Goal: Transaction & Acquisition: Book appointment/travel/reservation

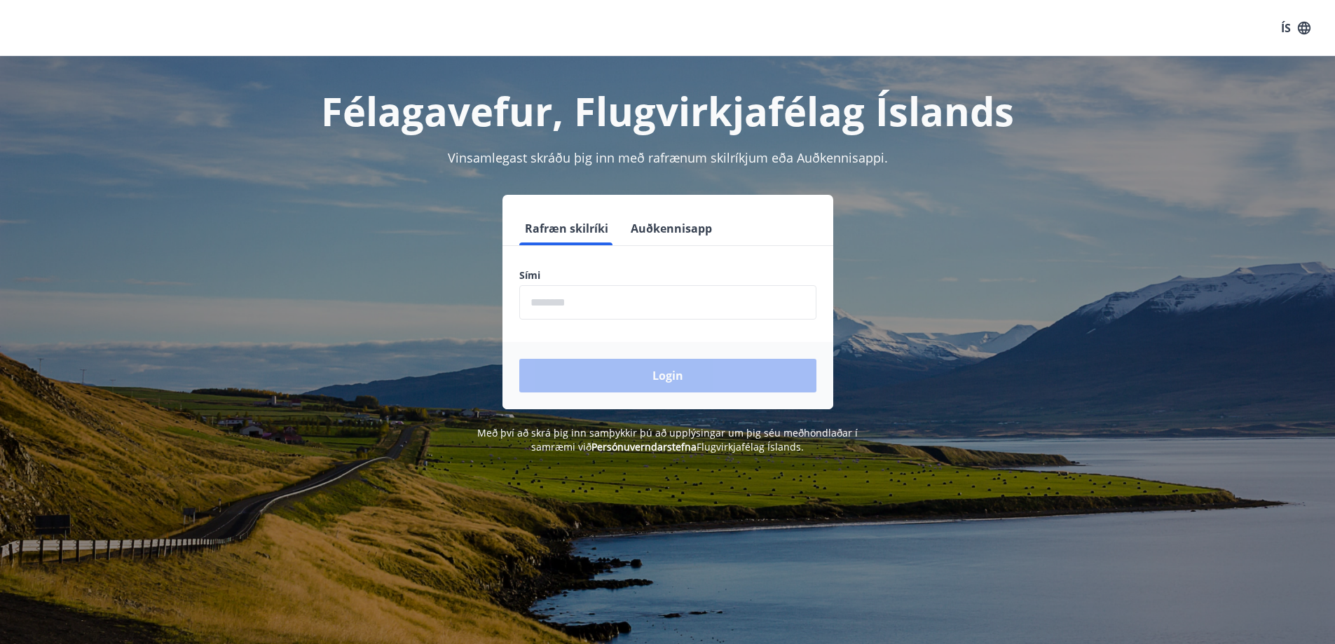
click at [623, 308] on input "phone" at bounding box center [667, 302] width 297 height 34
type input "********"
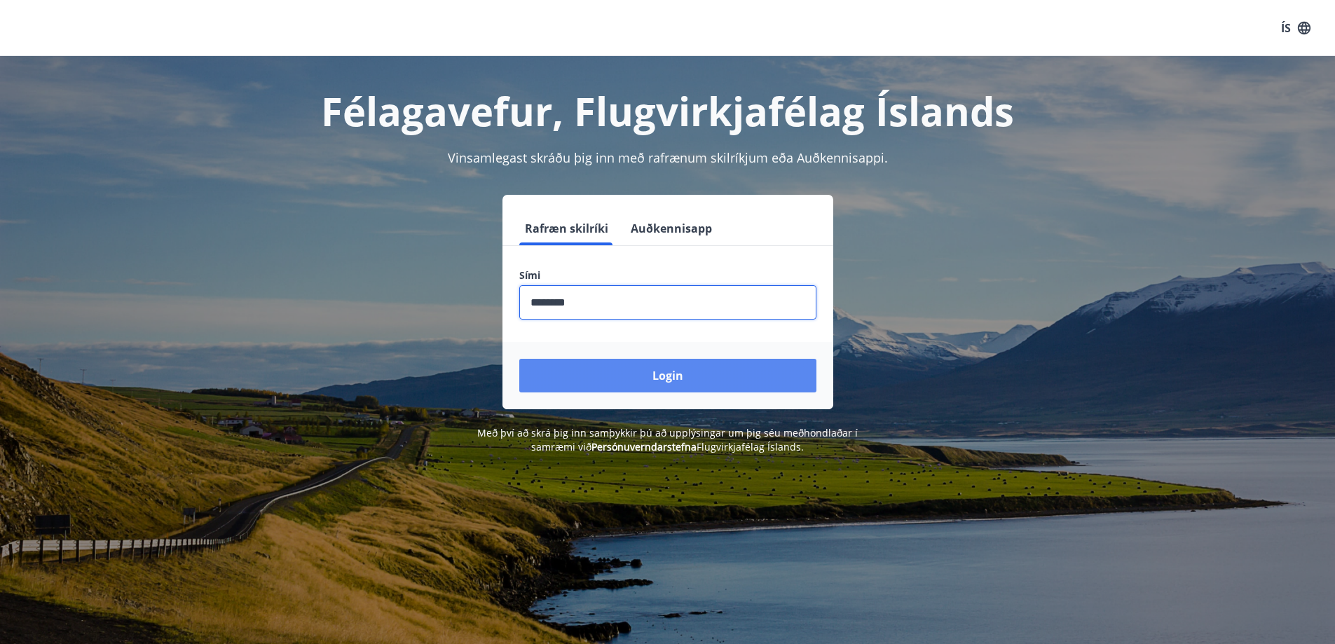
click at [658, 368] on button "Login" at bounding box center [667, 376] width 297 height 34
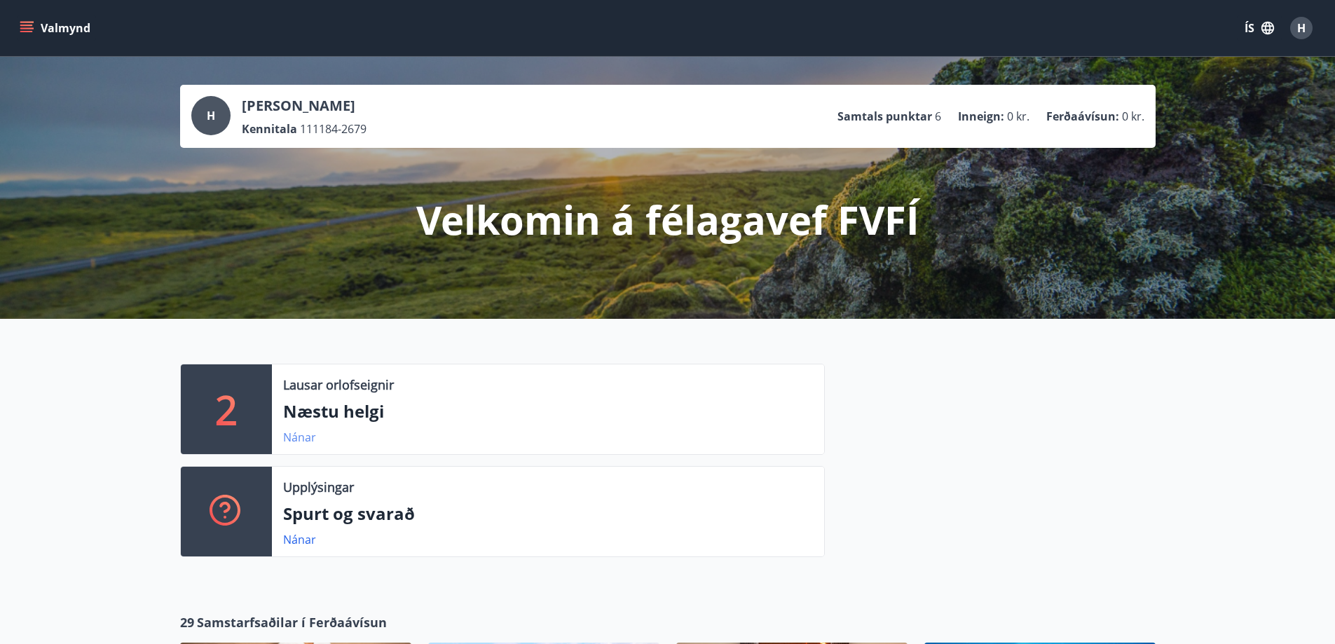
click at [305, 434] on link "Nánar" at bounding box center [299, 437] width 33 height 15
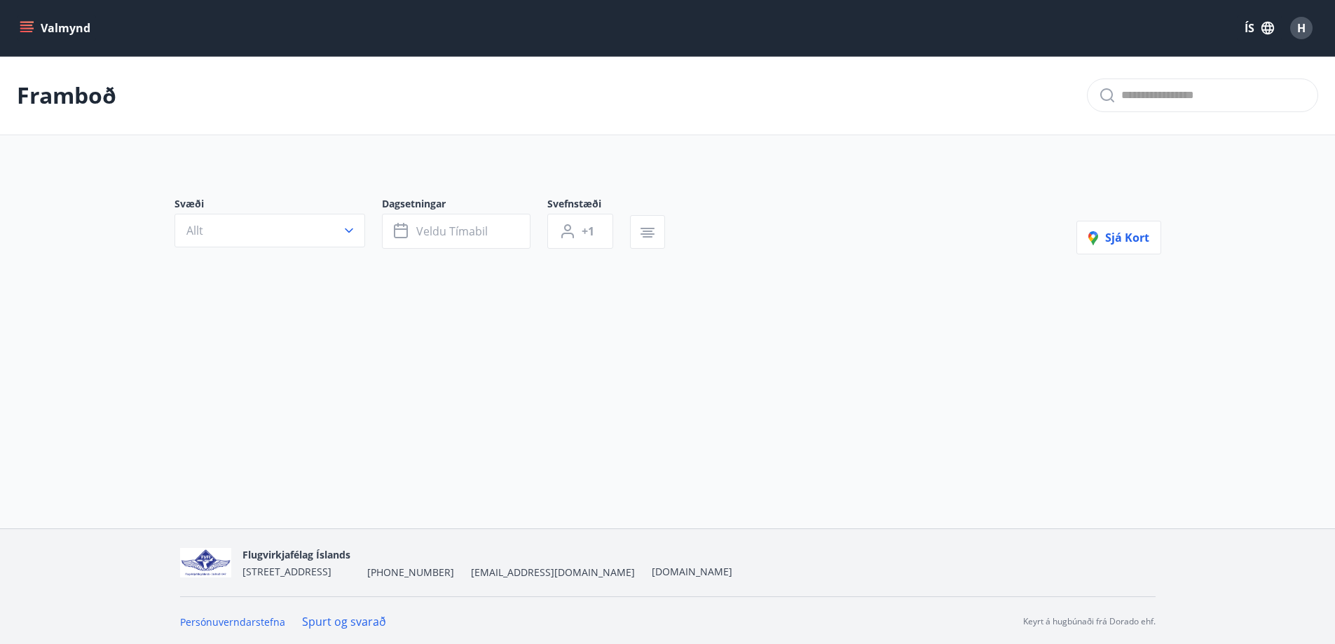
type input "*"
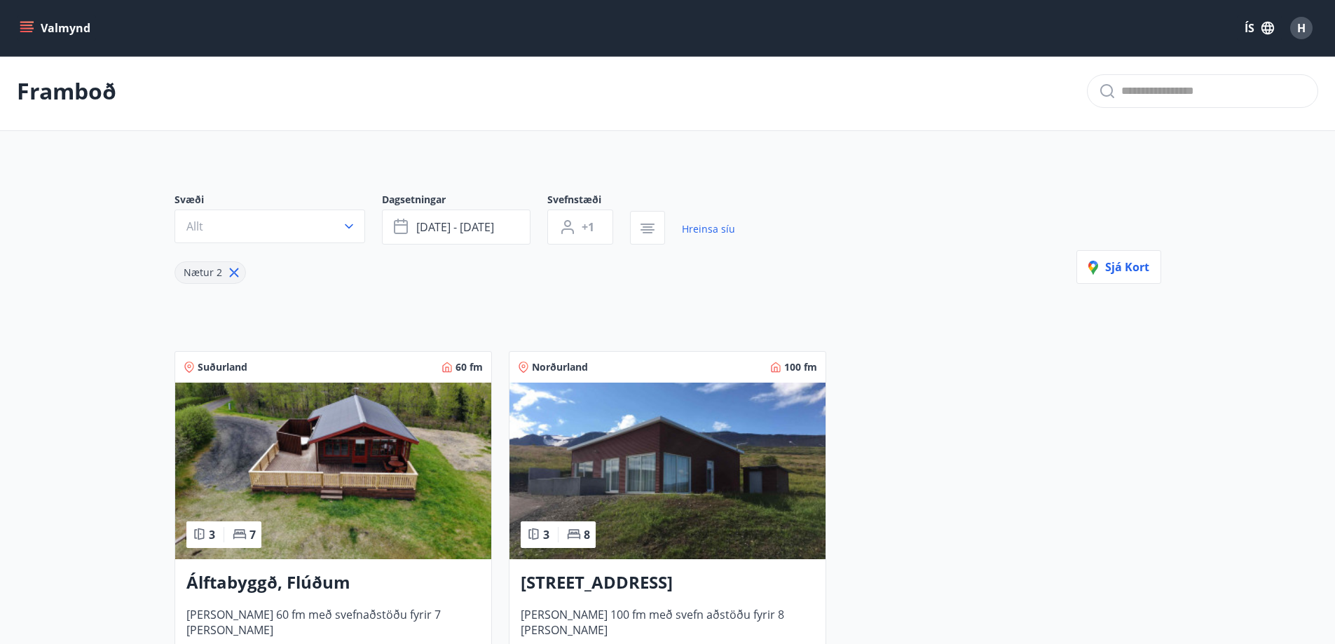
scroll to position [140, 0]
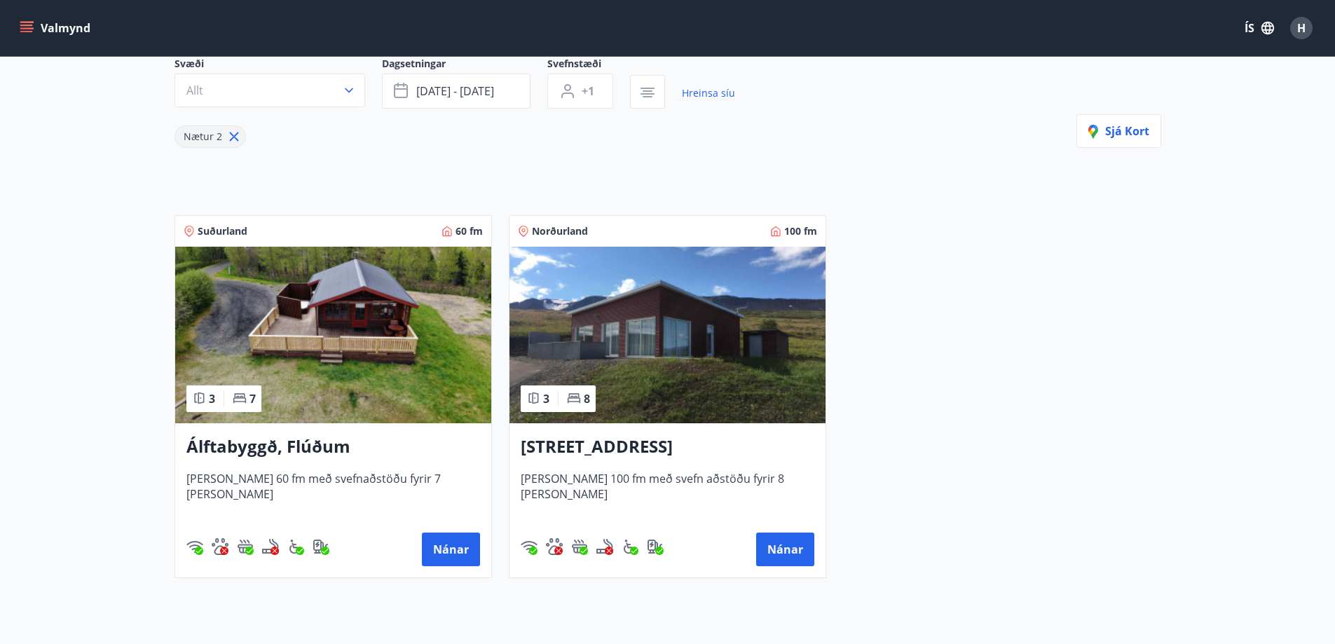
drag, startPoint x: 284, startPoint y: 451, endPoint x: 137, endPoint y: 516, distance: 160.4
click at [132, 519] on main "Framboð Svæði Allt Dagsetningar [DATE] - [DATE] Svefnstæði +1 Hreinsa síu Nætur…" at bounding box center [667, 253] width 1335 height 674
click at [443, 547] on button "Nánar" at bounding box center [451, 550] width 58 height 34
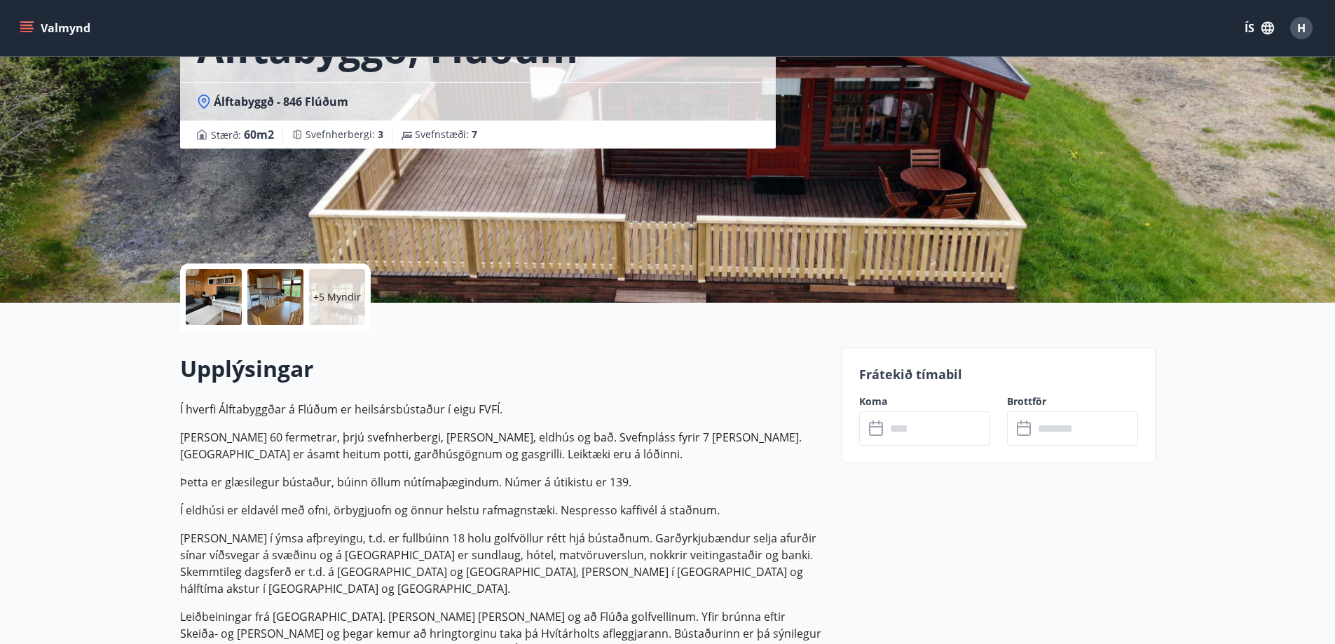
scroll to position [140, 0]
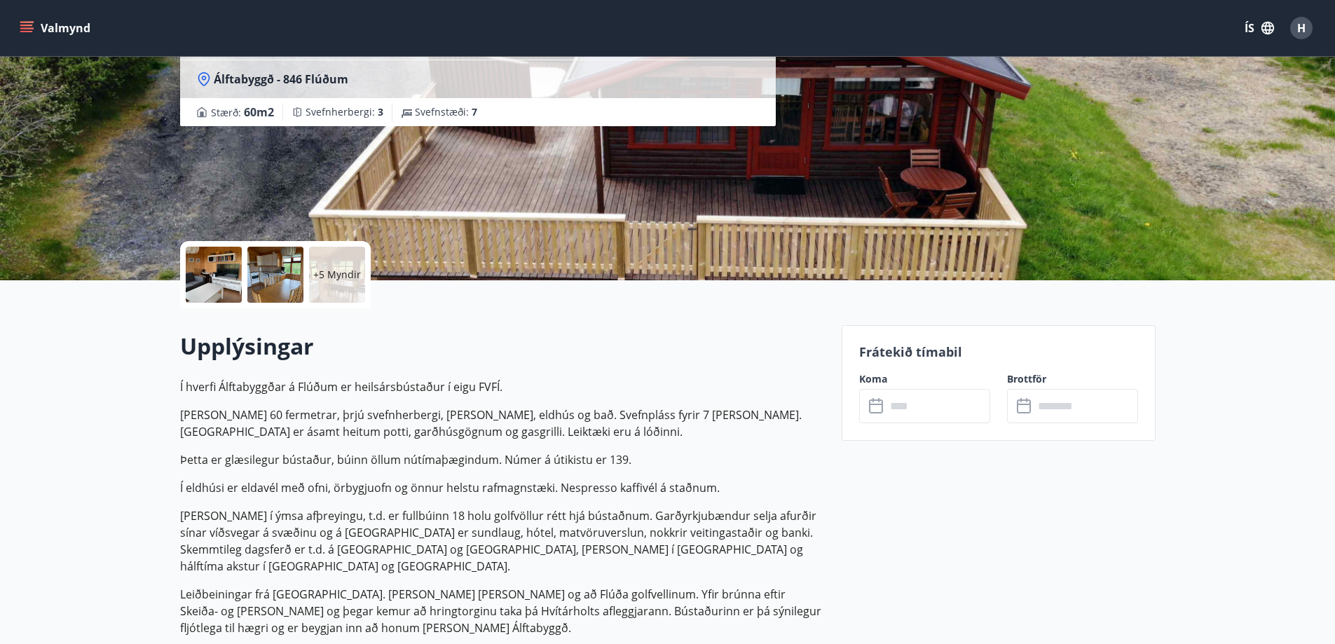
click at [926, 405] on input "text" at bounding box center [938, 406] width 104 height 34
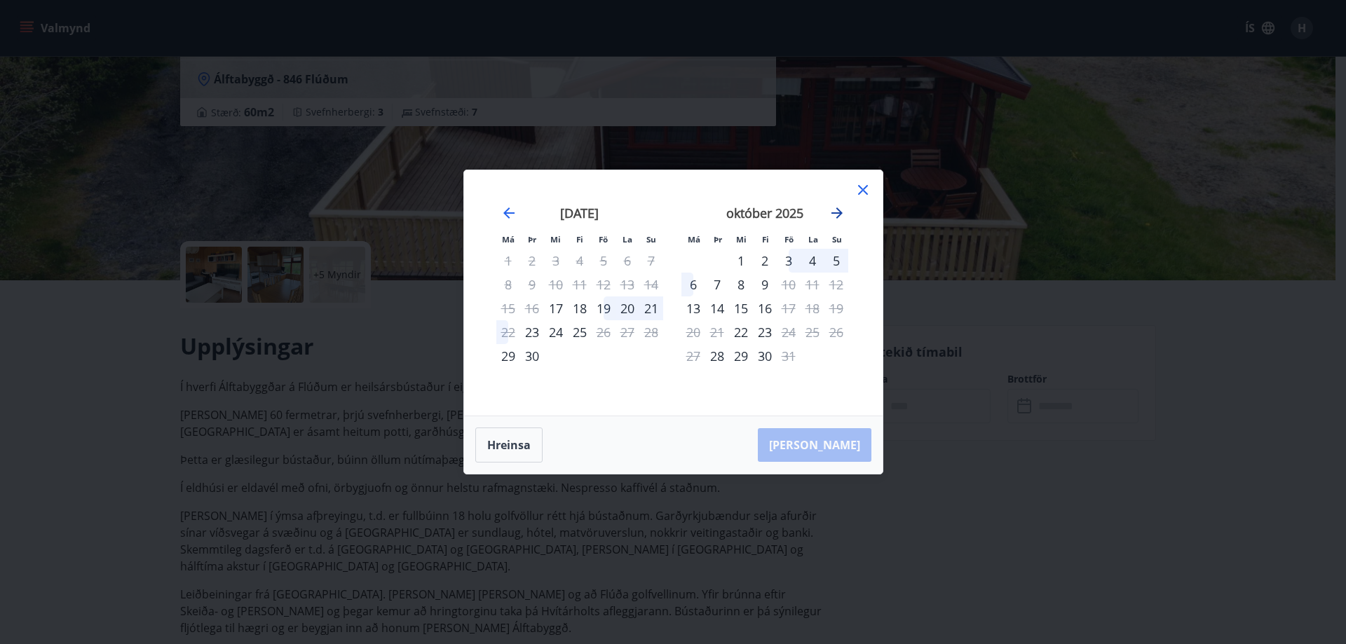
click at [839, 216] on icon "Move forward to switch to the next month." at bounding box center [836, 212] width 11 height 11
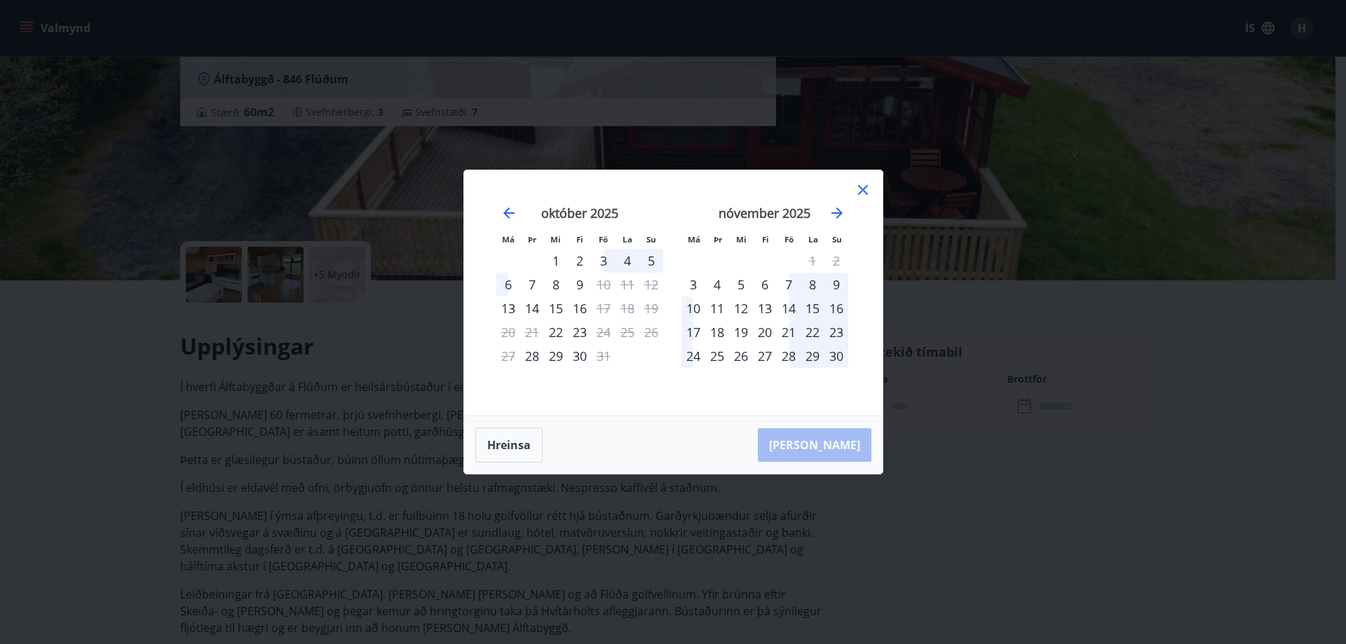
click at [862, 186] on icon at bounding box center [862, 190] width 17 height 17
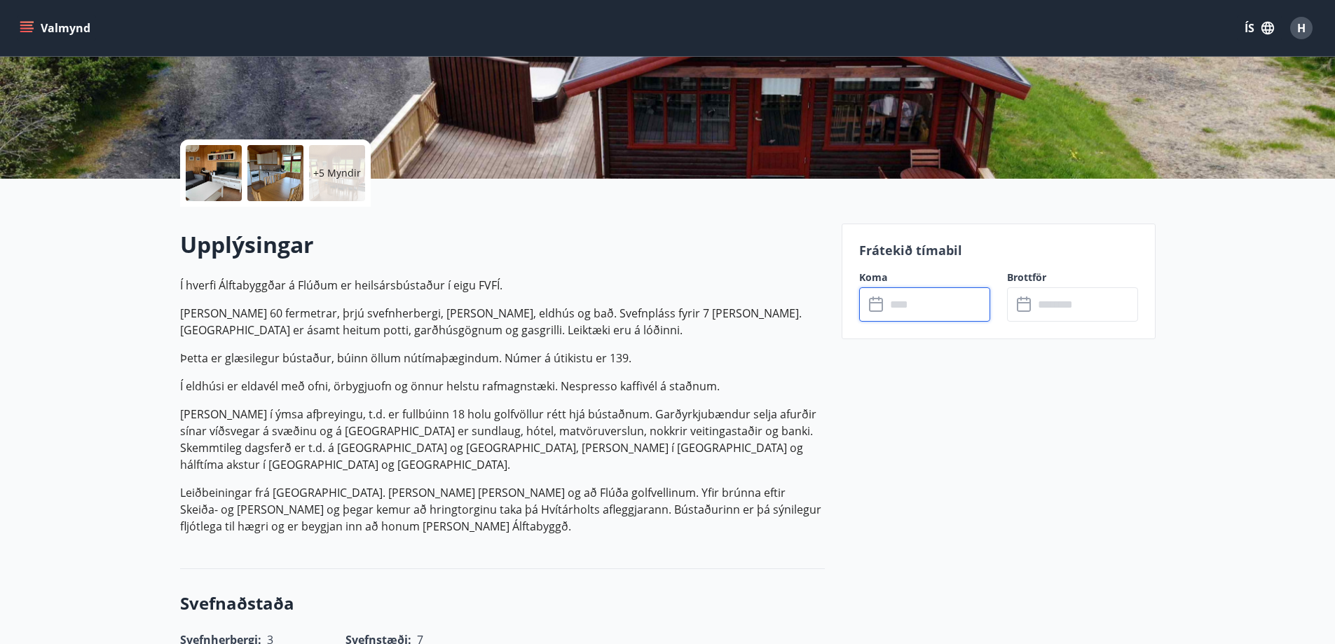
scroll to position [70, 0]
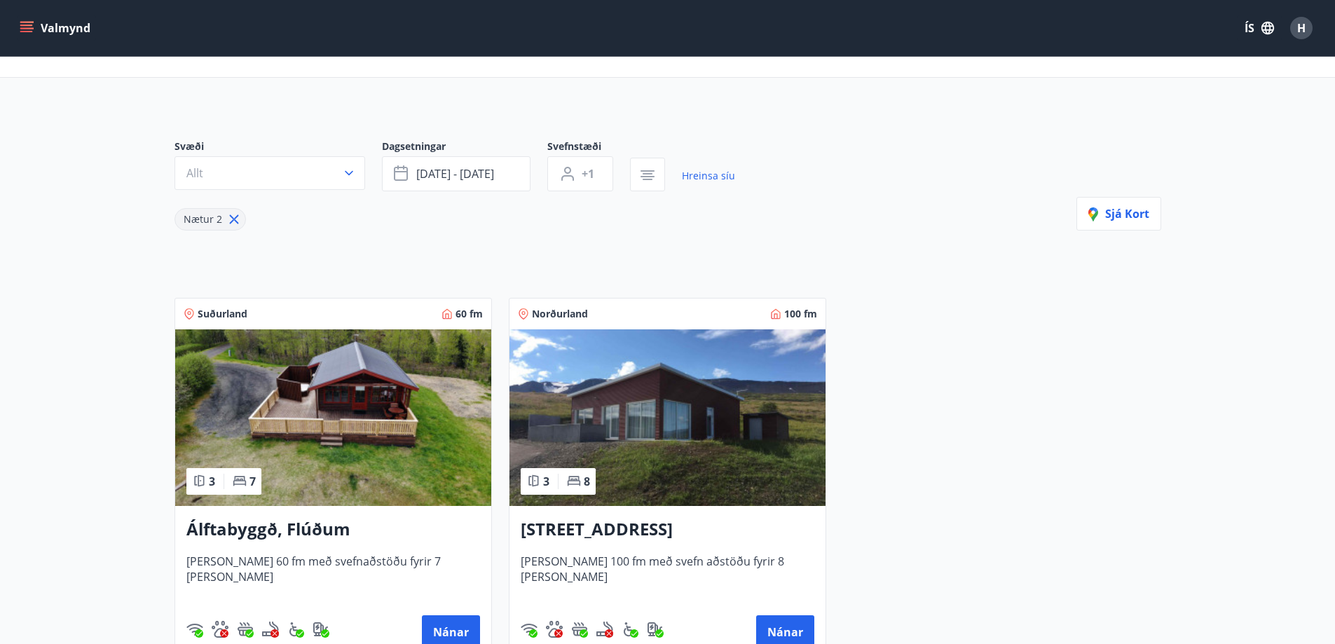
scroll to position [49, 0]
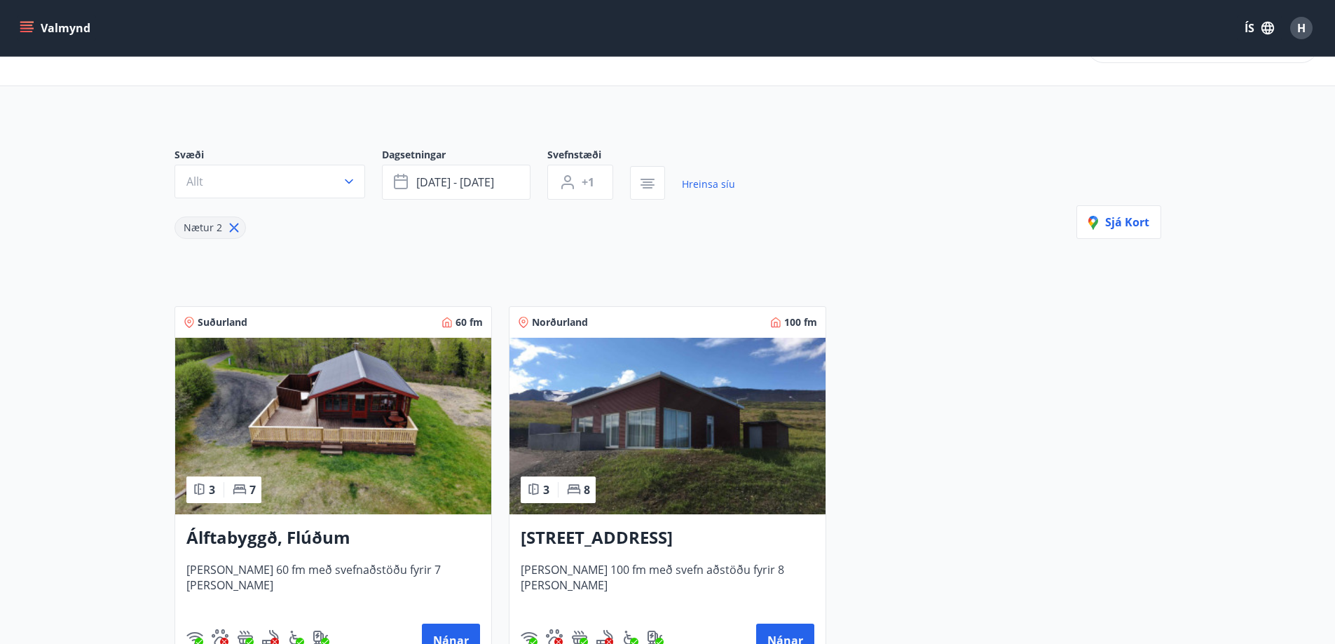
click at [233, 228] on icon at bounding box center [234, 228] width 2 height 2
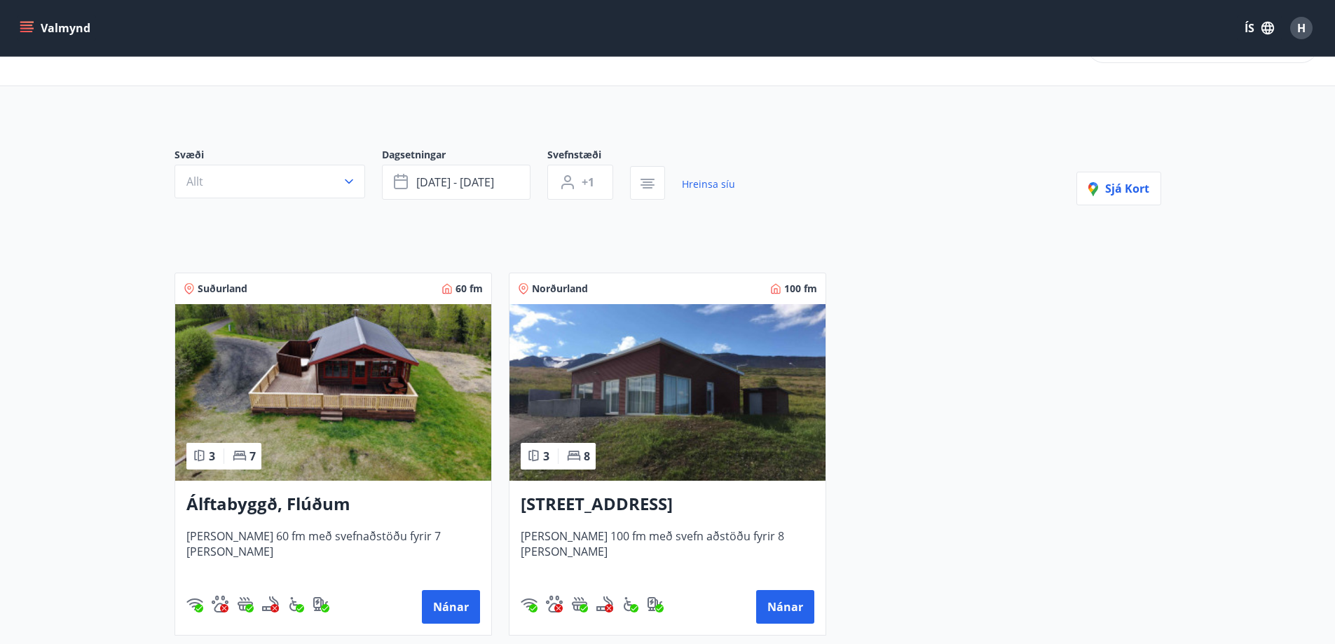
type input "*"
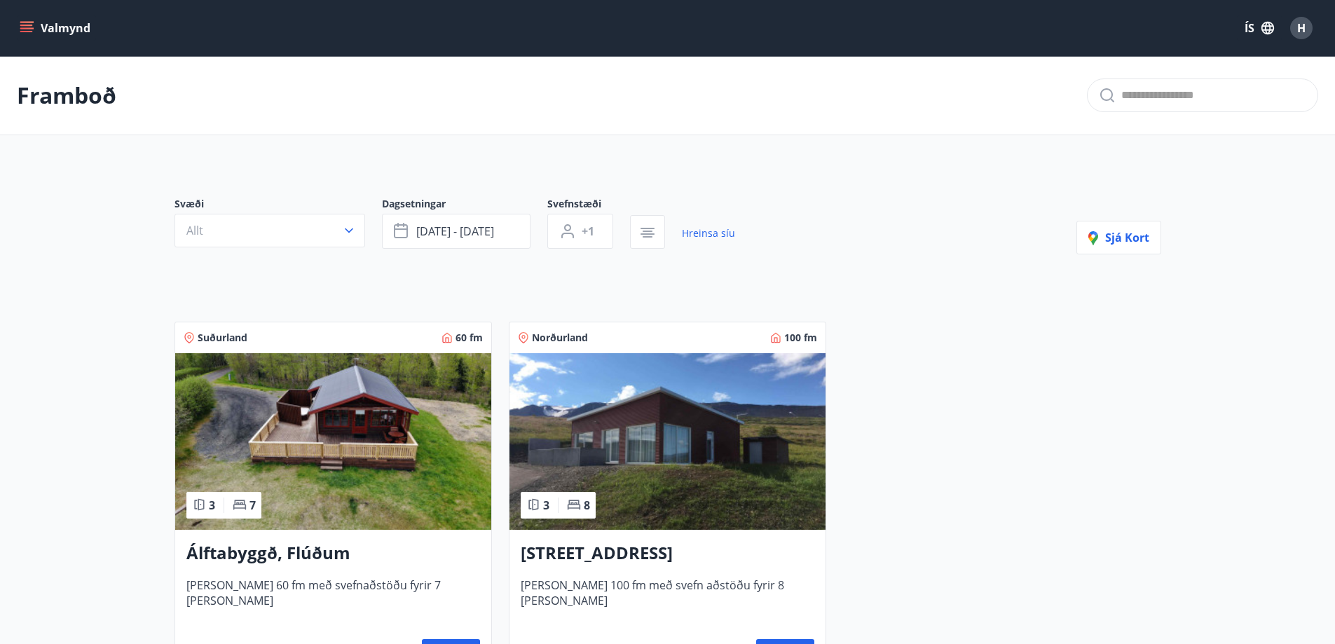
click at [30, 30] on icon "menu" at bounding box center [27, 28] width 14 height 14
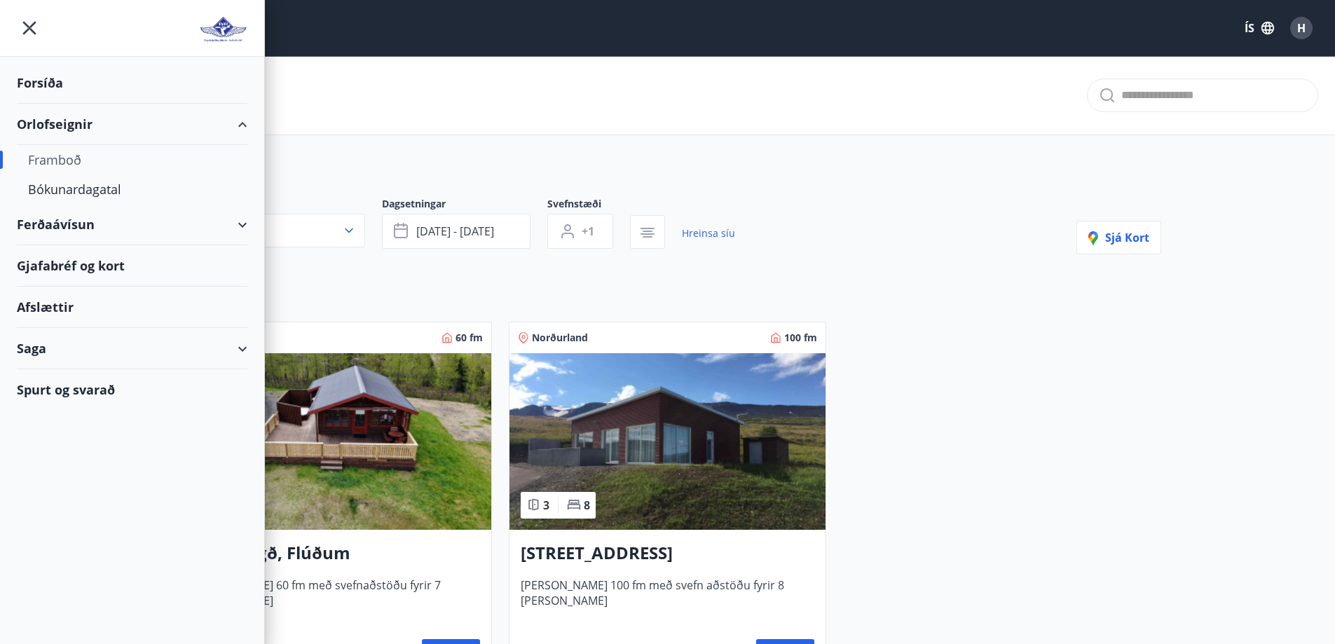
click at [66, 123] on div "Orlofseignir" at bounding box center [132, 124] width 231 height 41
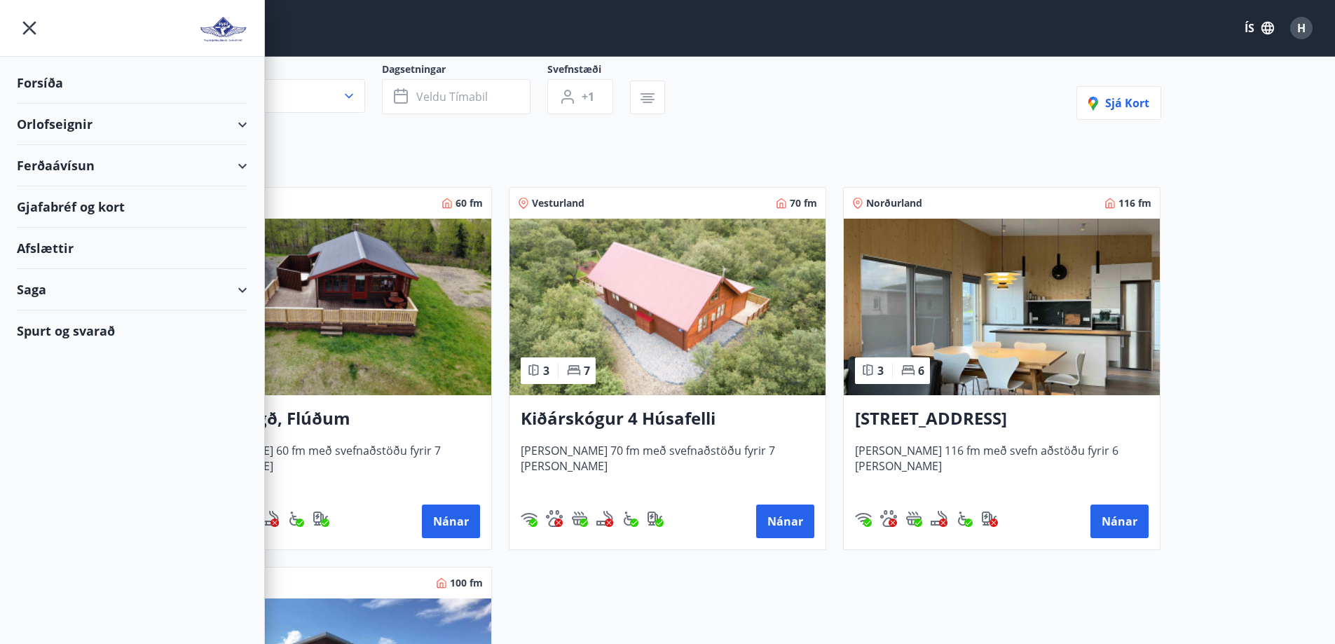
scroll to position [140, 0]
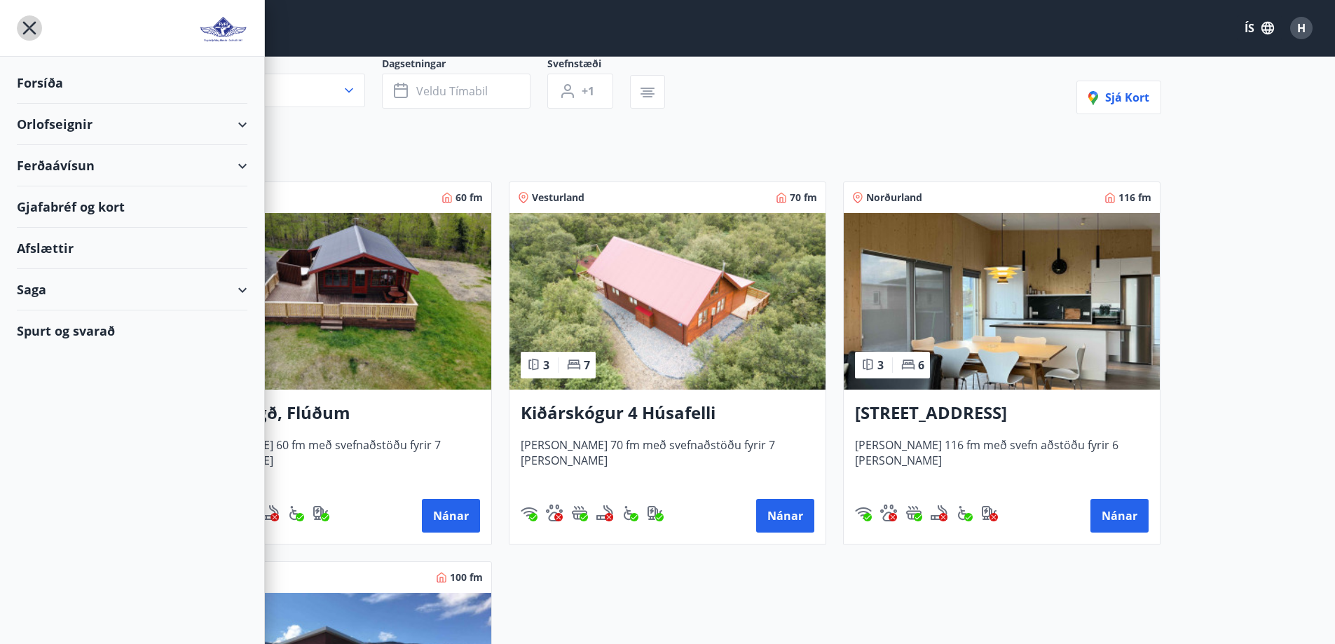
click at [30, 24] on icon "menu" at bounding box center [29, 27] width 25 height 25
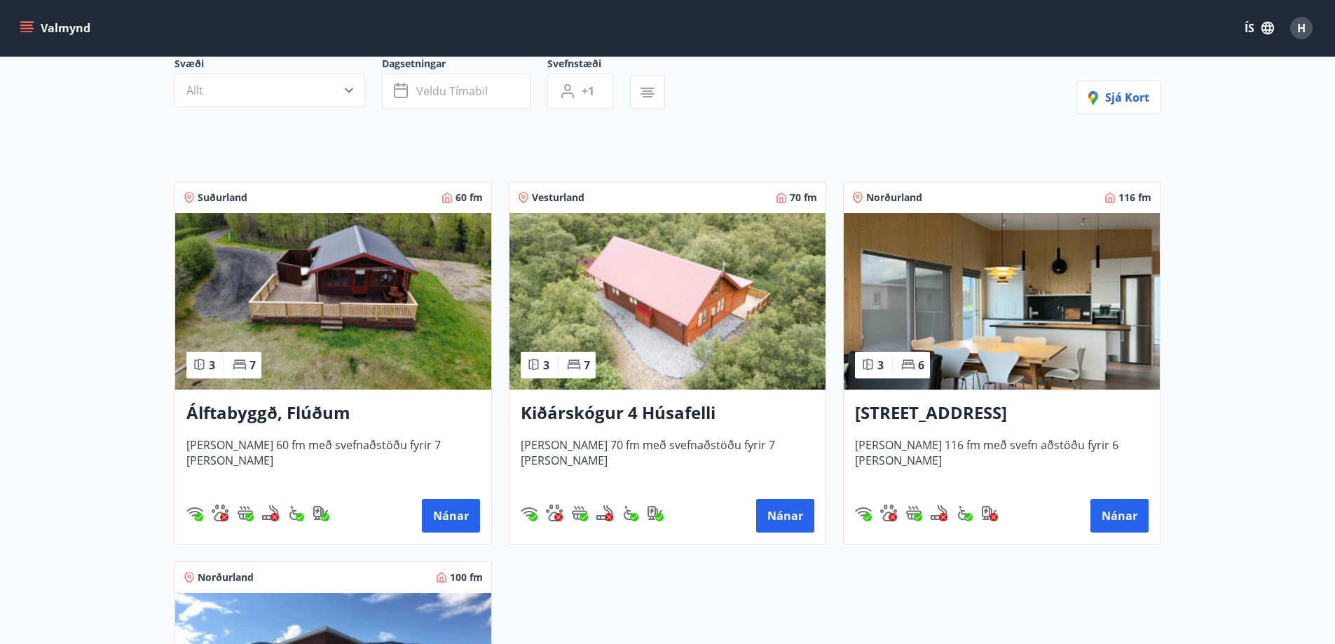
drag, startPoint x: 583, startPoint y: 413, endPoint x: 560, endPoint y: 413, distance: 23.1
click at [560, 413] on h3 "Kiðárskógur 4 Húsafelli" at bounding box center [668, 413] width 294 height 25
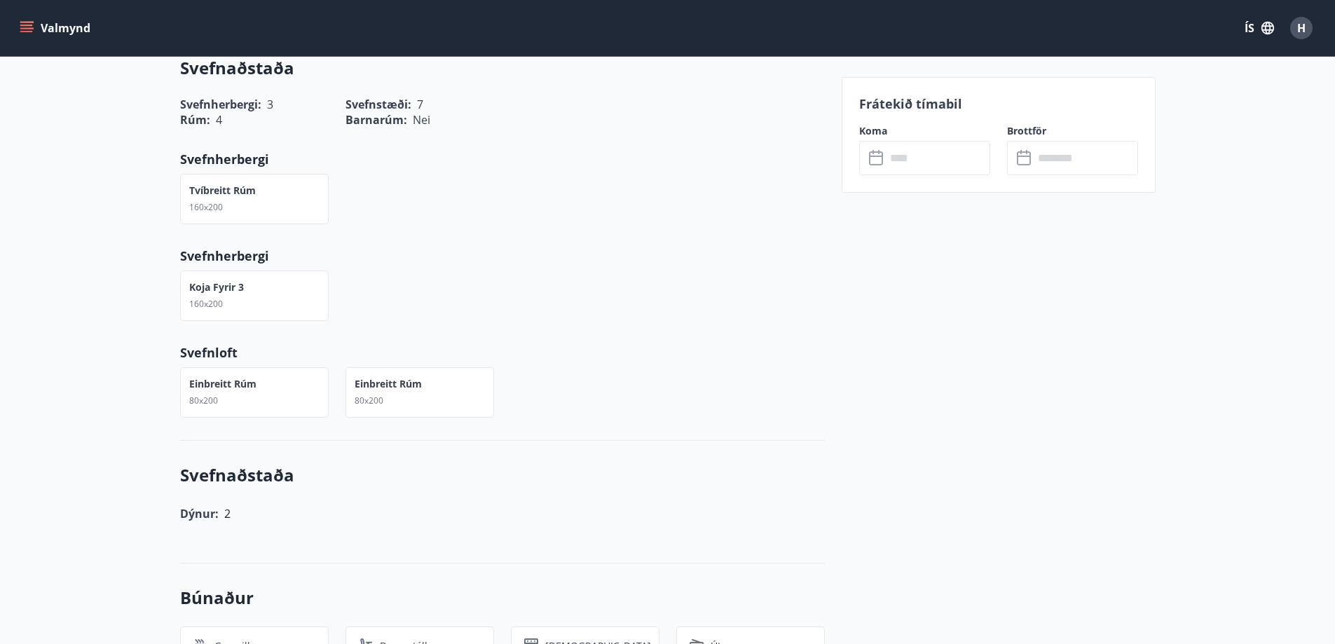
scroll to position [771, 0]
click at [889, 159] on input "text" at bounding box center [938, 158] width 104 height 34
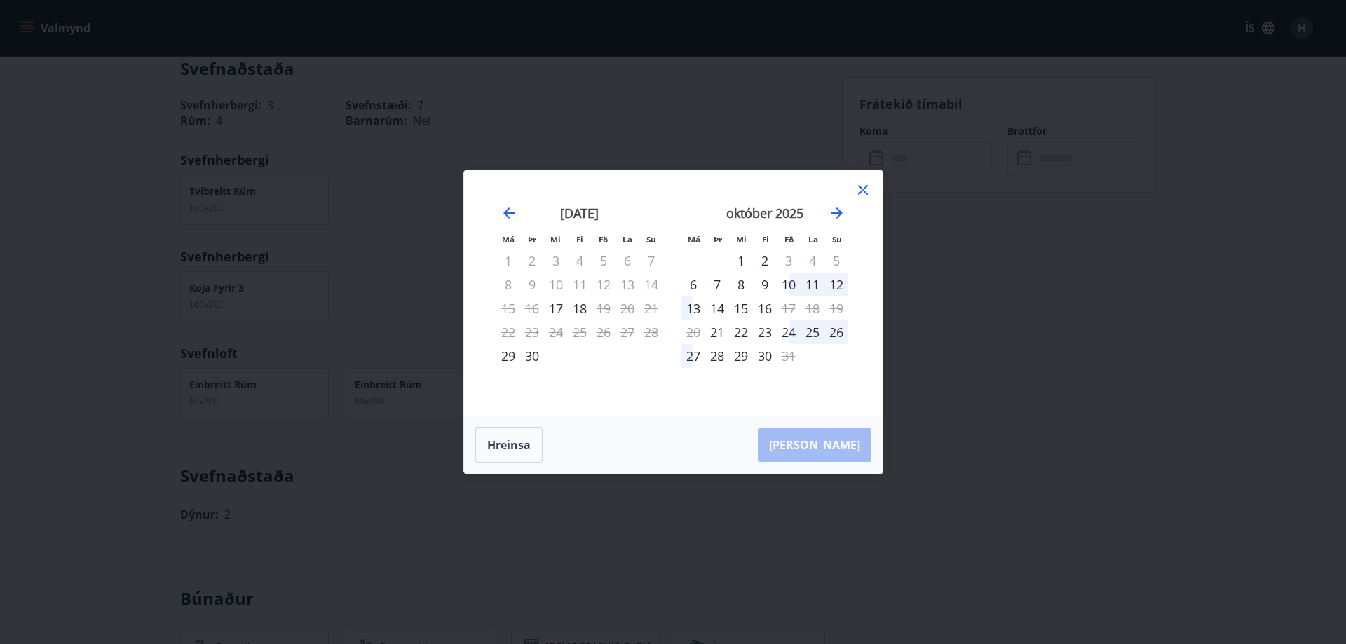
click at [859, 187] on icon at bounding box center [863, 190] width 10 height 10
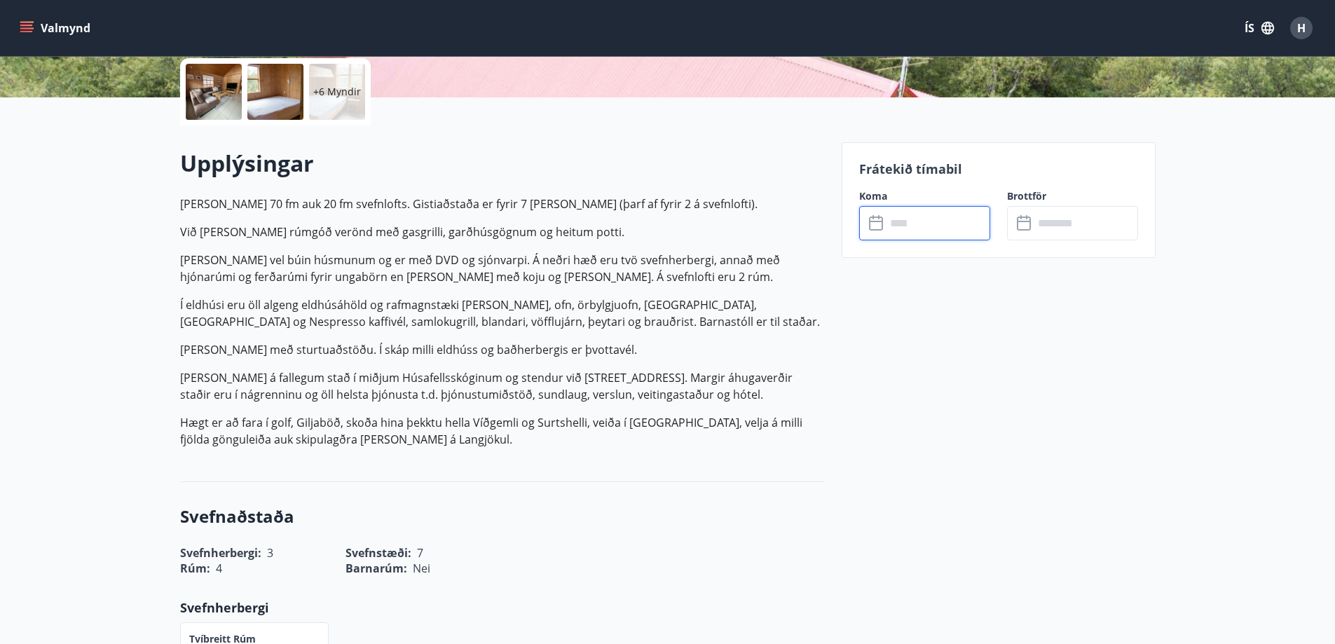
scroll to position [140, 0]
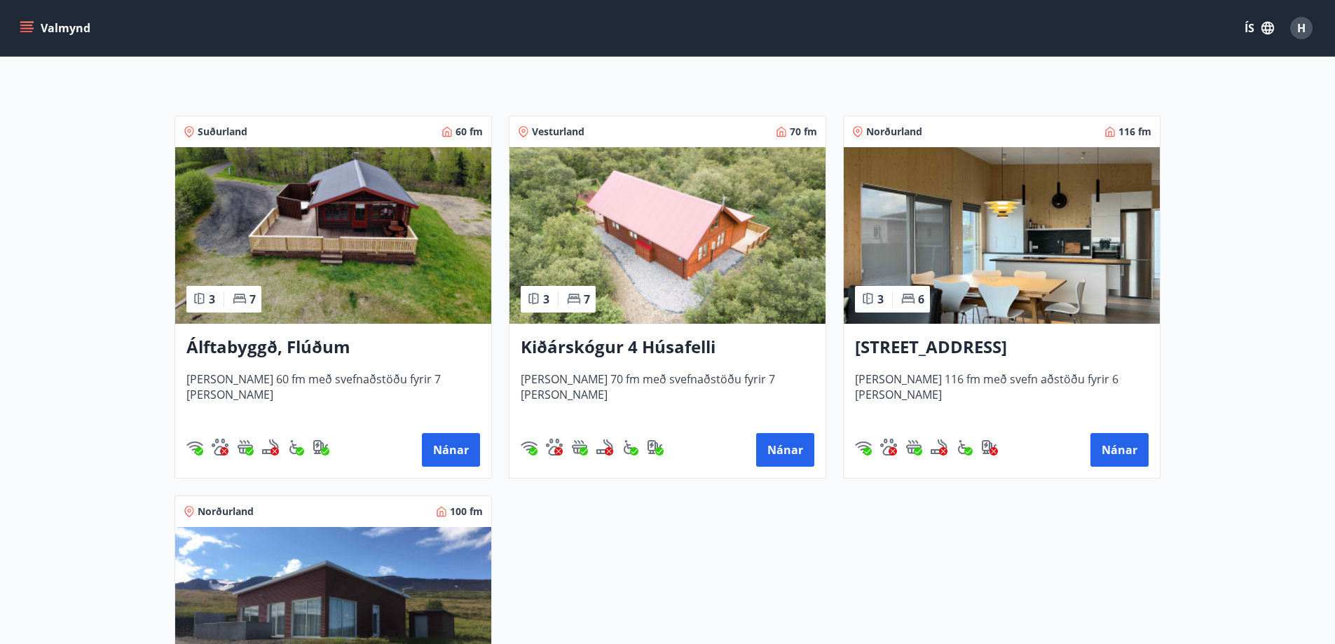
scroll to position [280, 0]
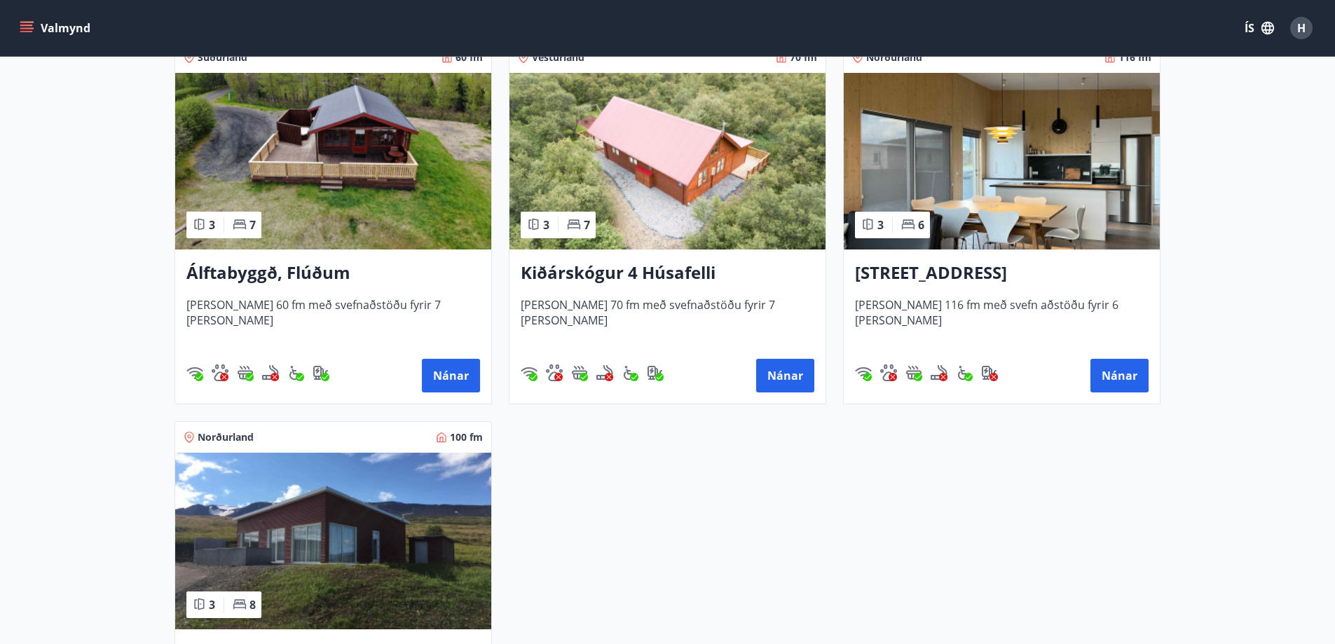
click at [963, 276] on h3 "[STREET_ADDRESS]" at bounding box center [1002, 273] width 294 height 25
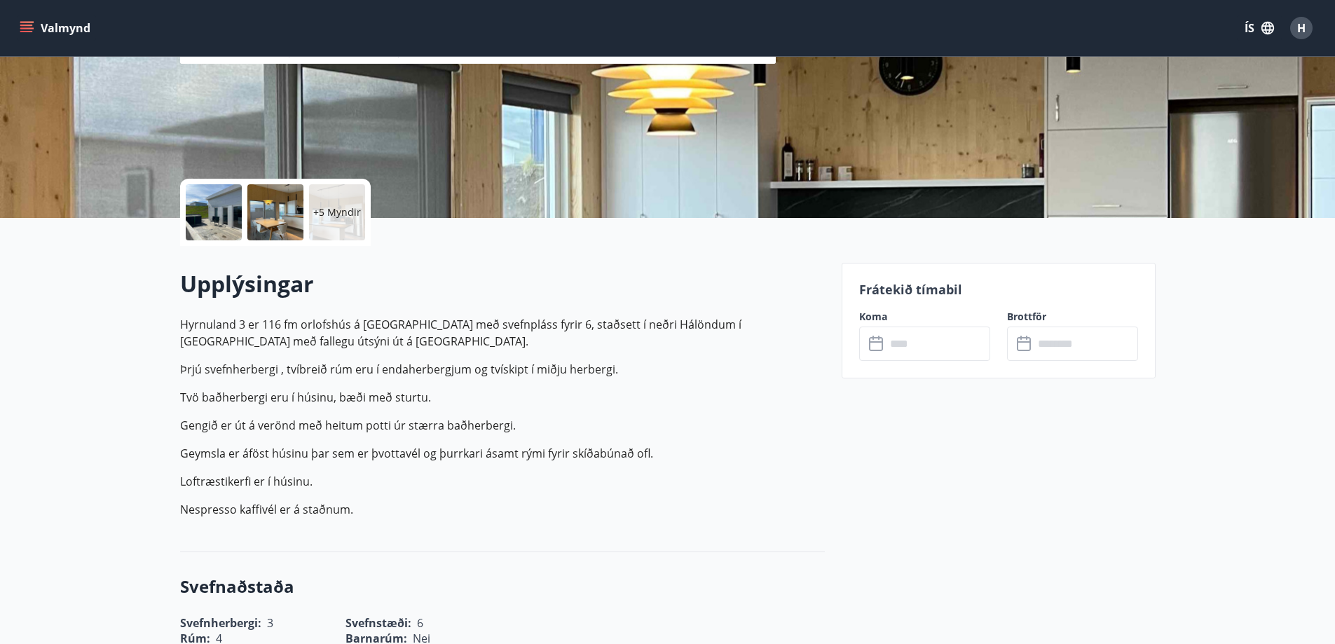
scroll to position [210, 0]
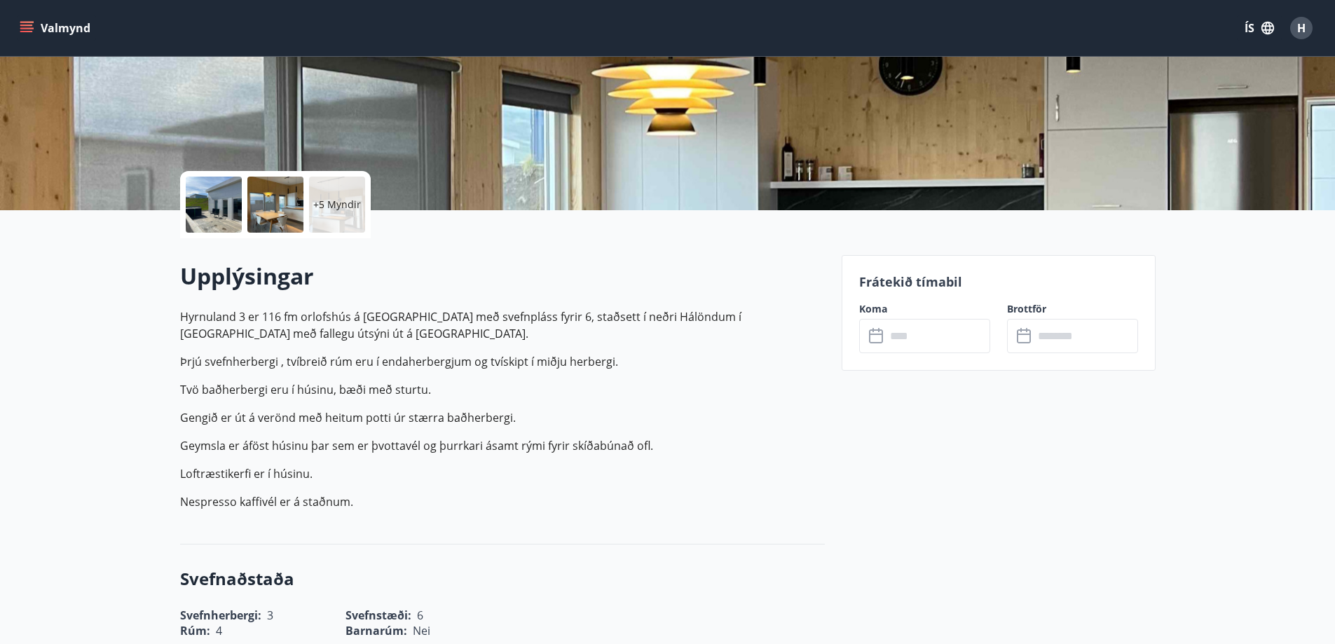
click at [921, 335] on input "text" at bounding box center [938, 336] width 104 height 34
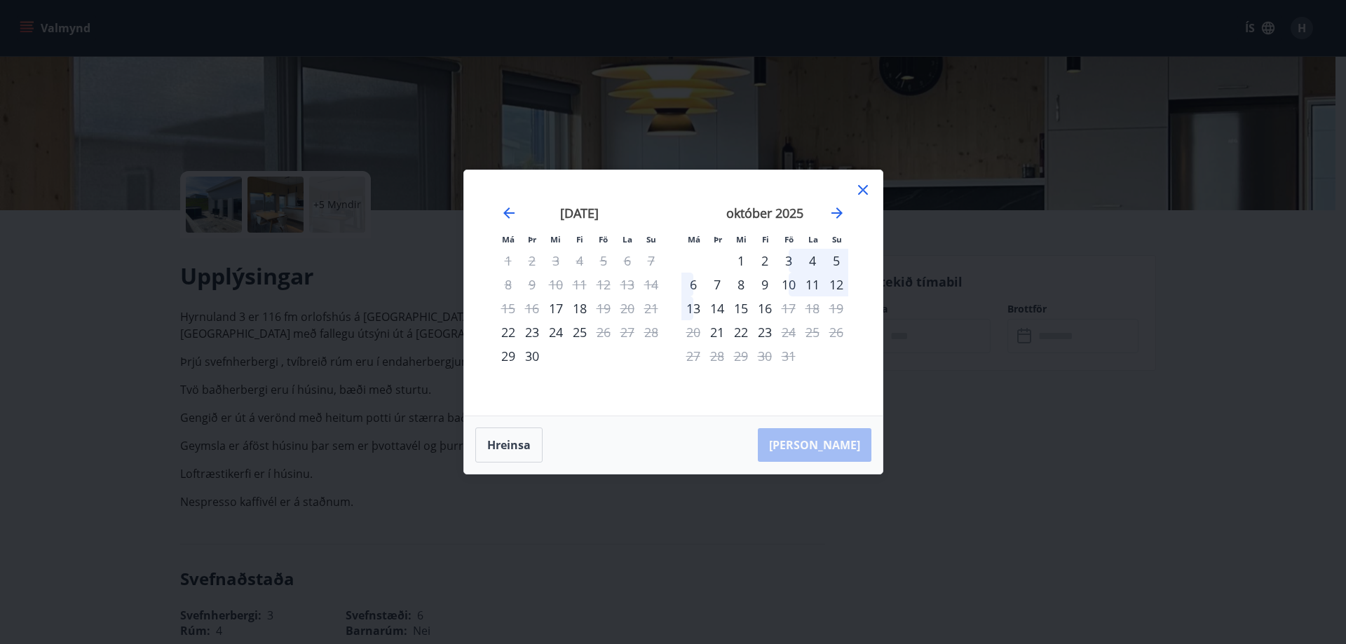
click at [865, 191] on icon at bounding box center [862, 190] width 17 height 17
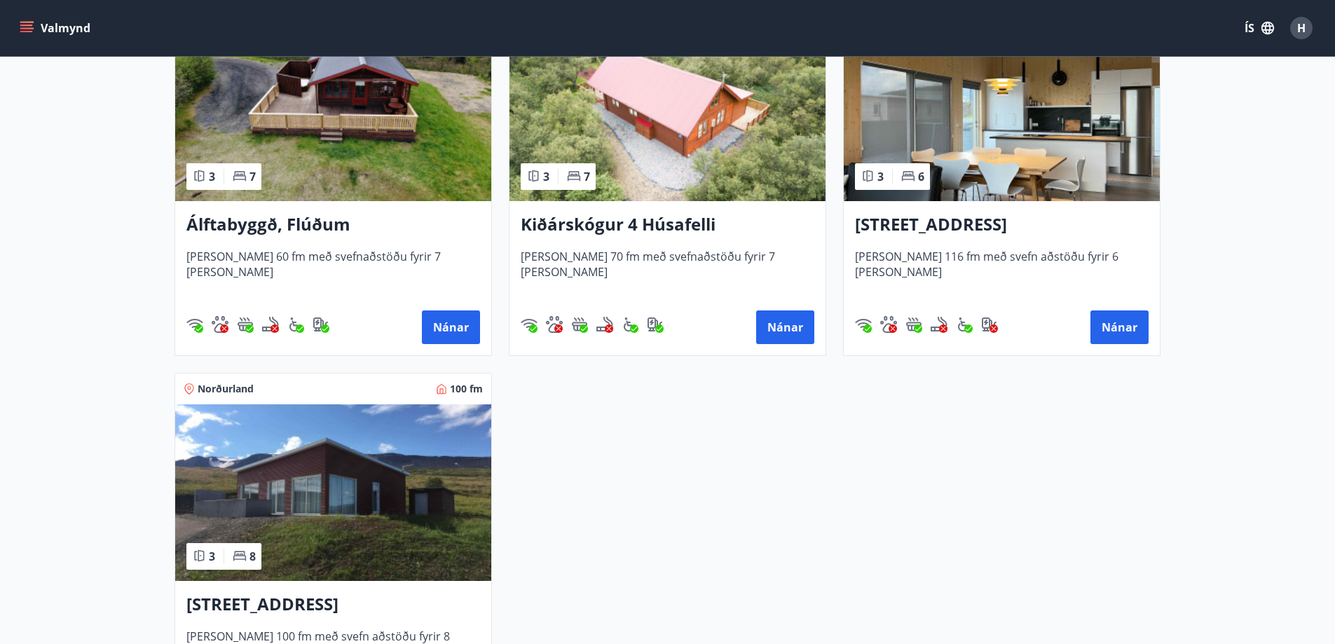
scroll to position [421, 0]
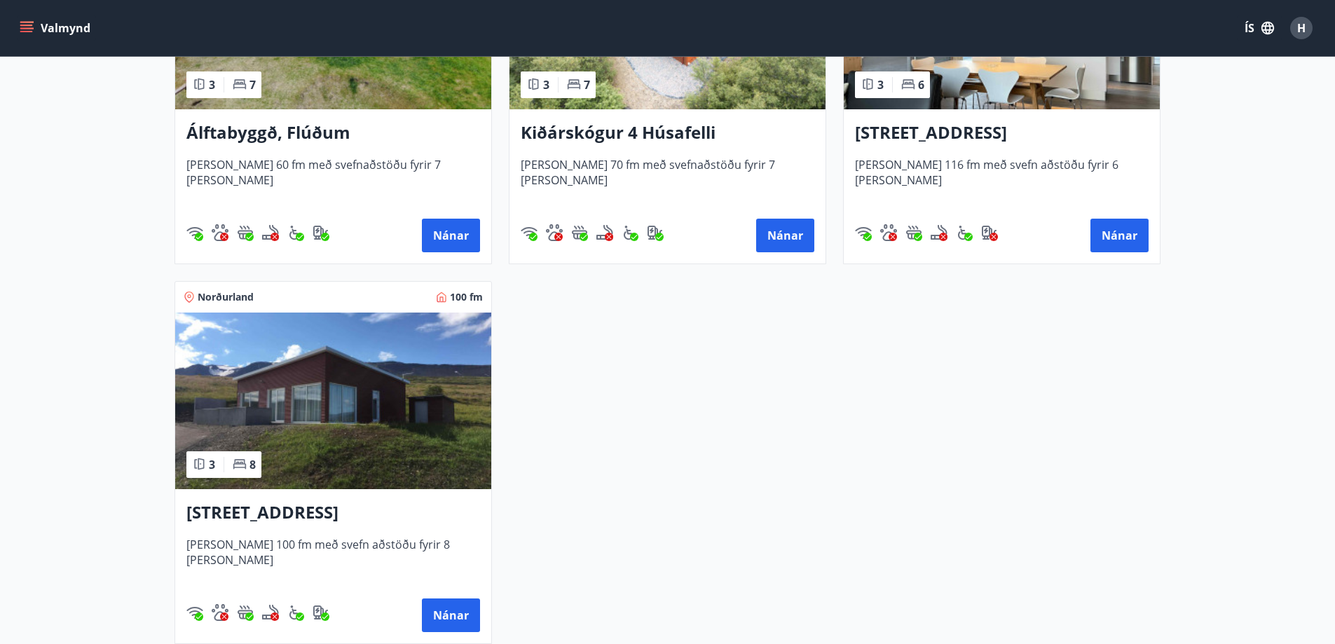
click at [289, 411] on img at bounding box center [333, 401] width 316 height 177
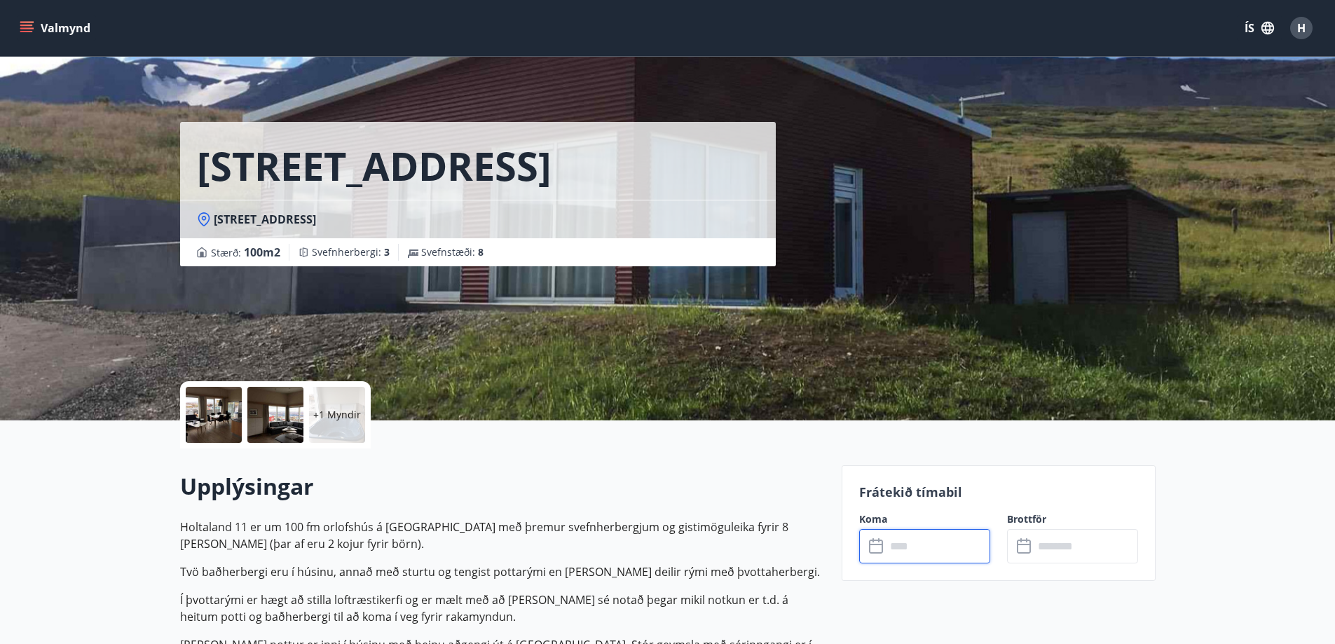
click at [894, 545] on input "text" at bounding box center [938, 546] width 104 height 34
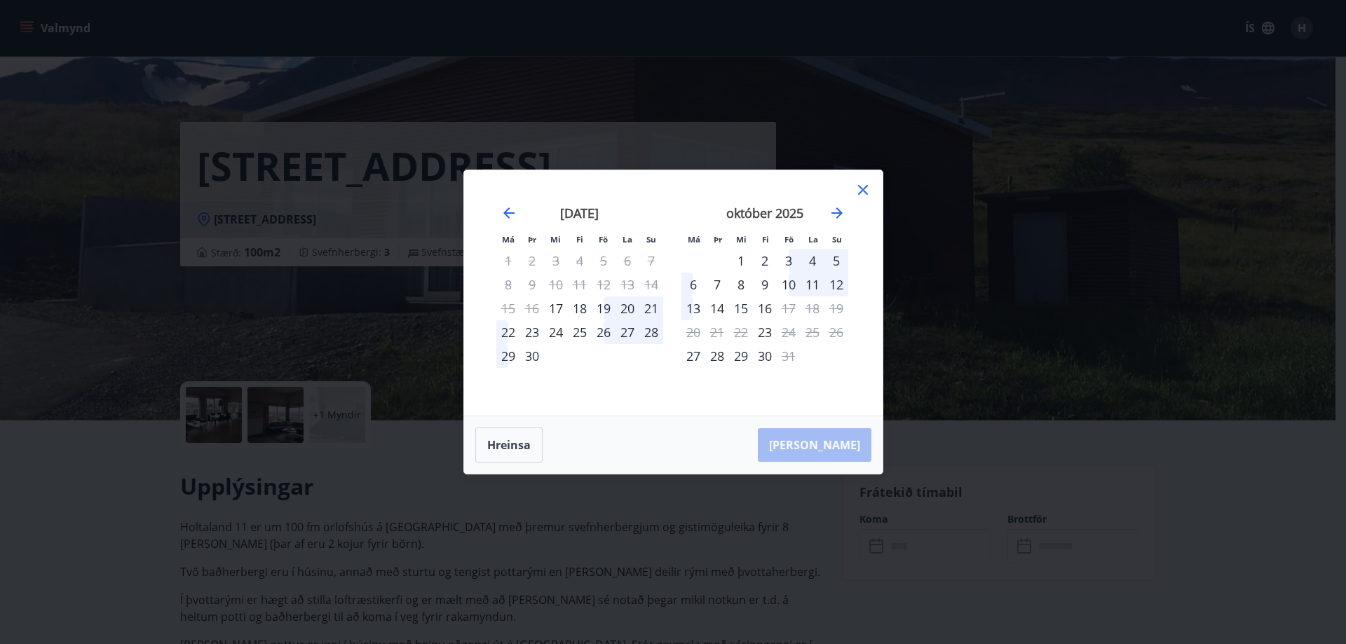
click at [861, 191] on icon at bounding box center [863, 190] width 10 height 10
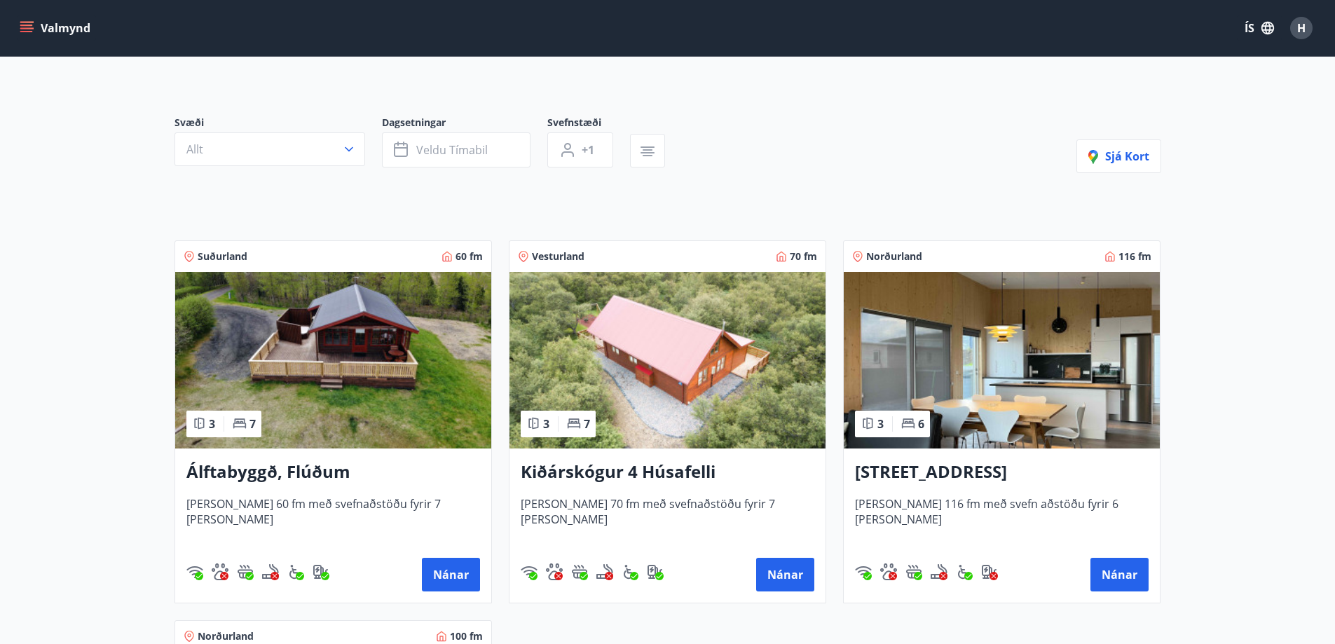
scroll to position [70, 0]
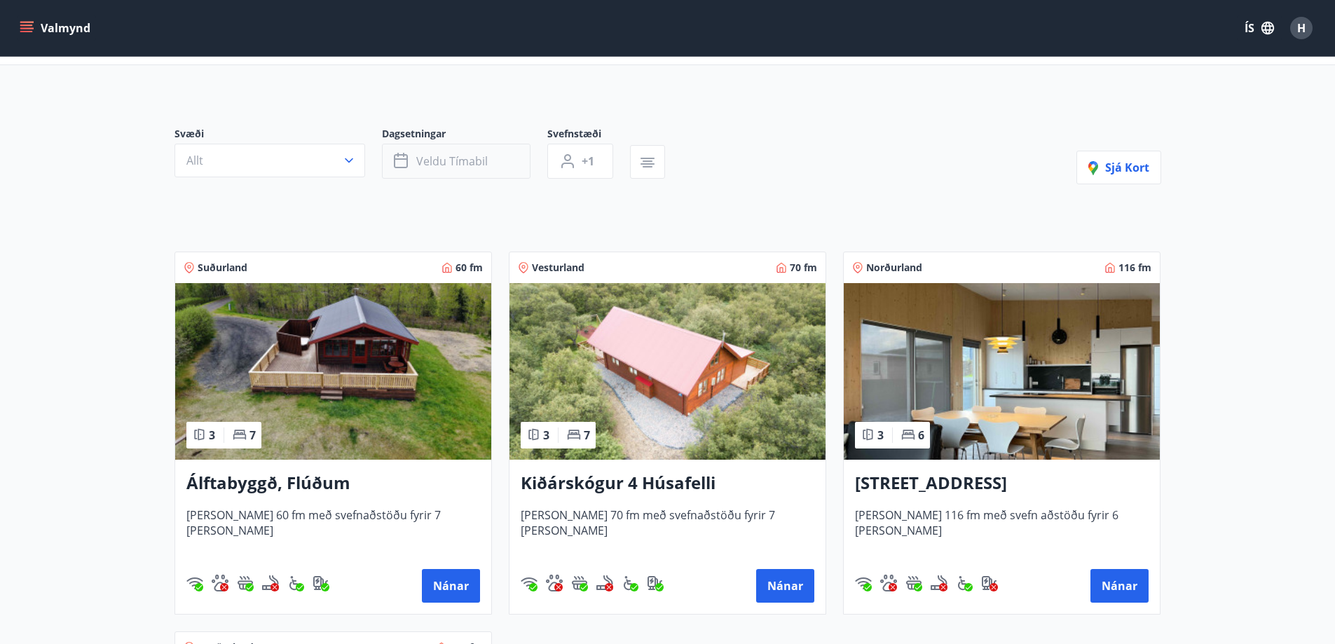
click at [454, 161] on span "Veldu tímabil" at bounding box center [451, 161] width 71 height 15
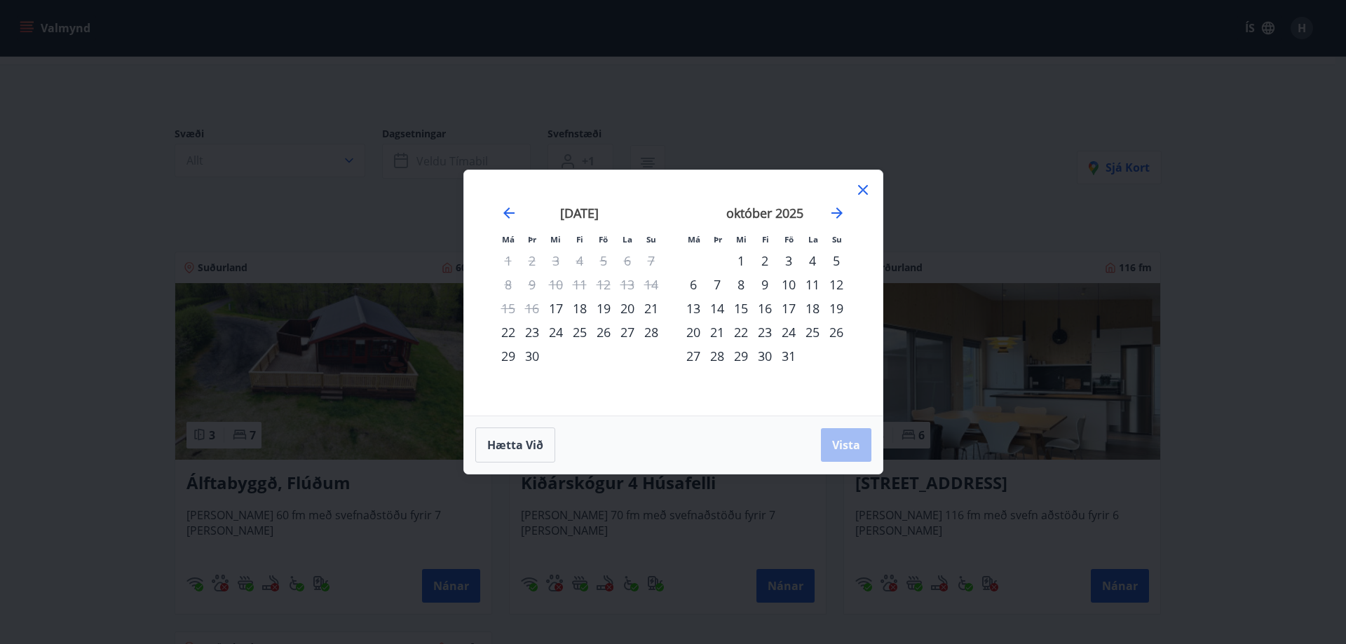
click at [789, 307] on div "17" at bounding box center [789, 309] width 24 height 24
click at [836, 308] on div "19" at bounding box center [836, 309] width 24 height 24
drag, startPoint x: 838, startPoint y: 445, endPoint x: 837, endPoint y: 436, distance: 9.2
click at [838, 444] on span "Vista" at bounding box center [846, 444] width 28 height 15
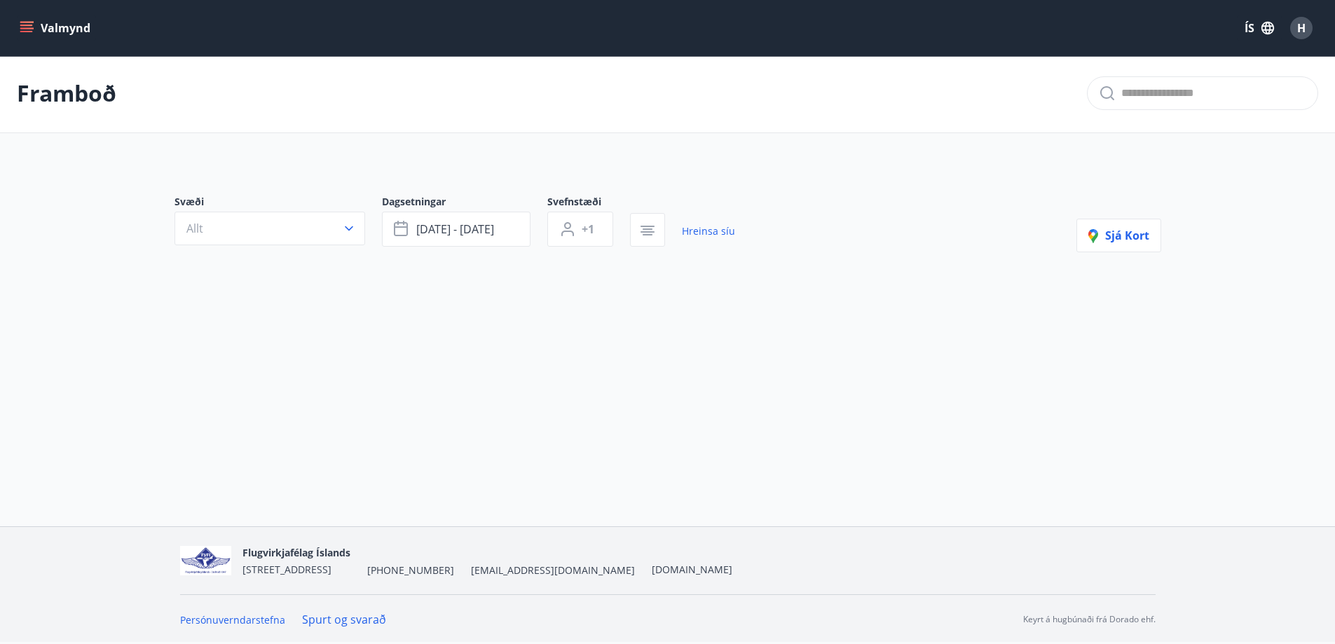
scroll to position [2, 0]
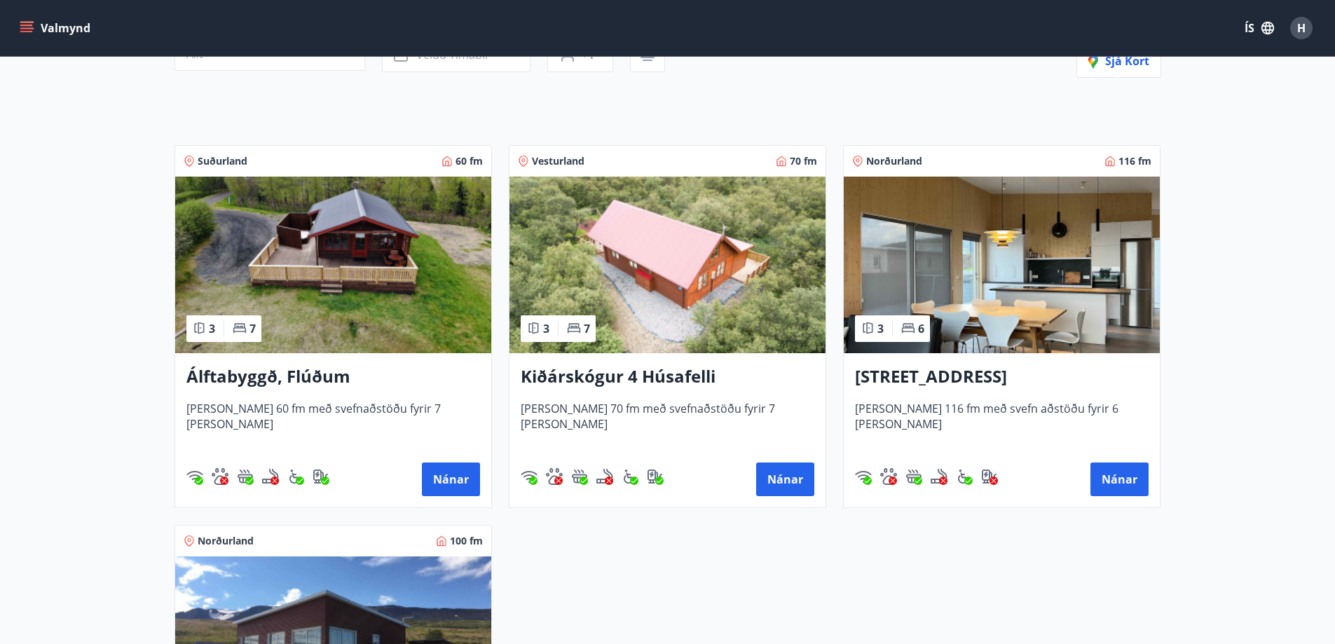
scroll to position [350, 0]
